Goal: Task Accomplishment & Management: Manage account settings

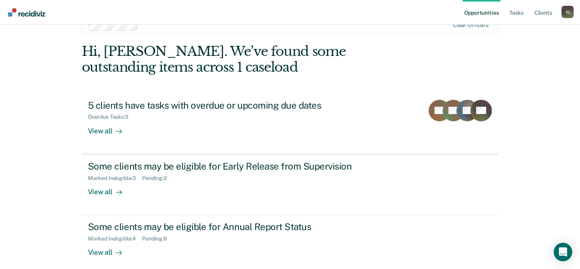
scroll to position [28, 0]
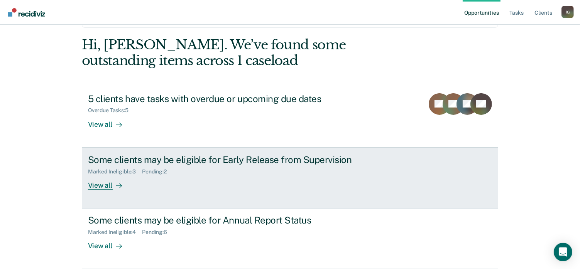
drag, startPoint x: 0, startPoint y: 0, endPoint x: 287, endPoint y: 174, distance: 335.7
click at [287, 174] on div "Marked Ineligible : 3 Pending : 2" at bounding box center [223, 171] width 271 height 10
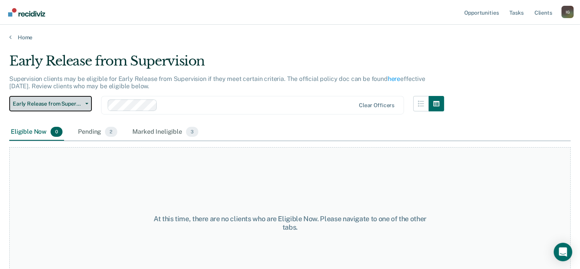
click at [86, 105] on button "Early Release from Supervision" at bounding box center [50, 103] width 83 height 15
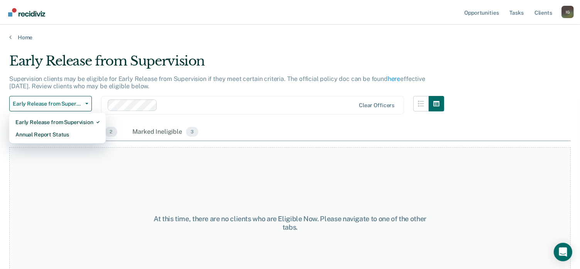
click at [513, 80] on div "Early Release from Supervision Supervision clients may be eligible for Early Re…" at bounding box center [290, 132] width 562 height 158
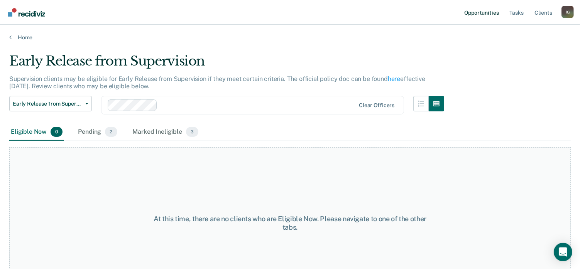
click at [484, 13] on link "Opportunities" at bounding box center [481, 12] width 37 height 25
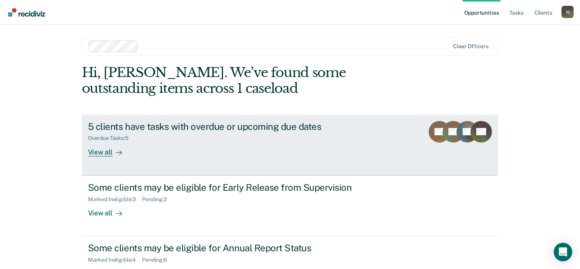
scroll to position [39, 0]
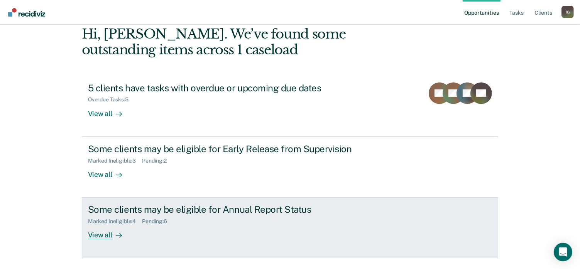
click at [293, 227] on div "Some clients may be eligible for Annual Report Status Marked Ineligible : 4 Pen…" at bounding box center [233, 222] width 290 height 36
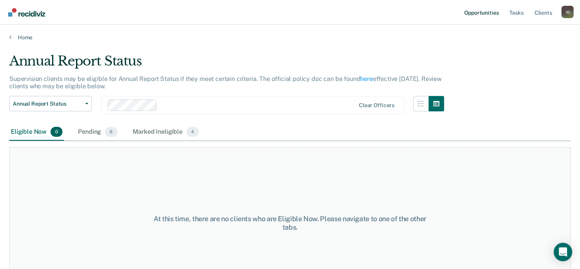
click at [481, 13] on link "Opportunities" at bounding box center [481, 12] width 37 height 25
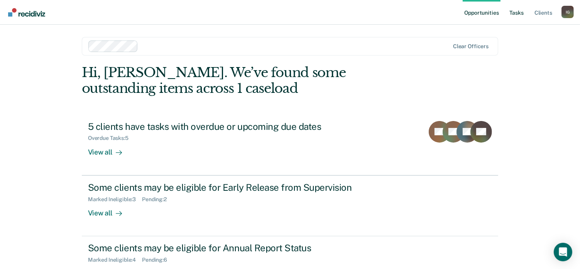
click at [517, 16] on link "Tasks" at bounding box center [516, 12] width 17 height 25
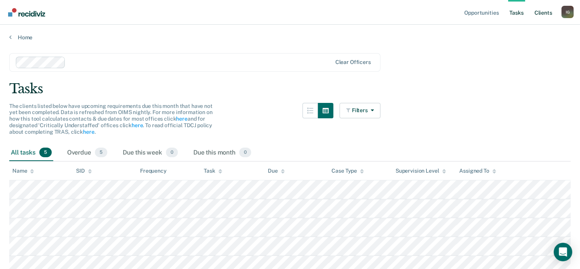
click at [541, 13] on link "Client s" at bounding box center [543, 12] width 21 height 25
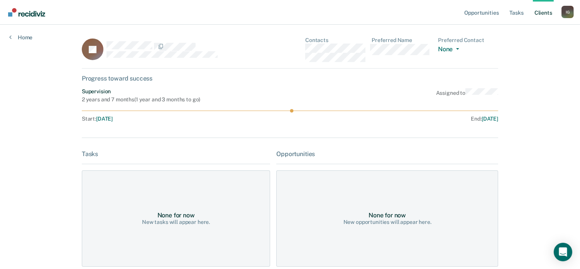
click at [539, 14] on link "Client s" at bounding box center [543, 12] width 21 height 25
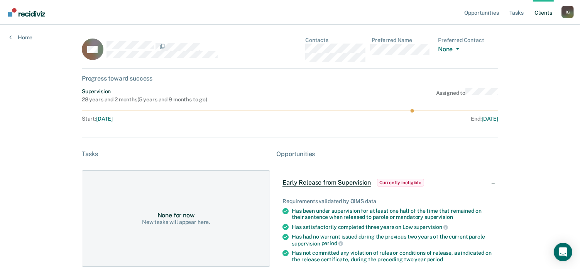
click at [536, 14] on link "Client s" at bounding box center [543, 12] width 21 height 25
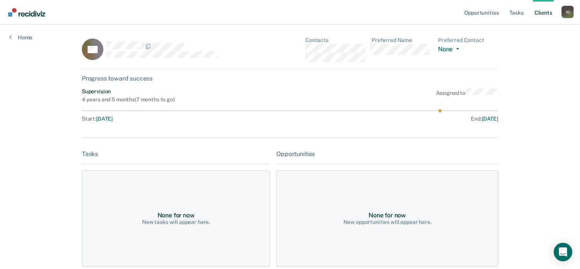
click at [543, 13] on link "Client s" at bounding box center [543, 12] width 21 height 25
click at [540, 15] on link "Client s" at bounding box center [543, 12] width 21 height 25
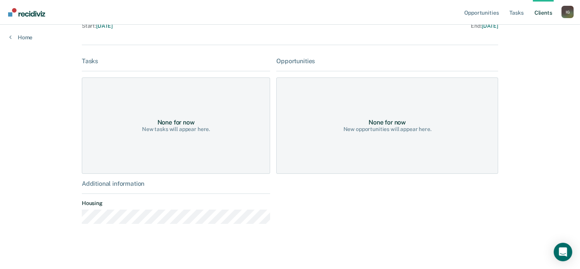
scroll to position [94, 0]
